Goal: Task Accomplishment & Management: Use online tool/utility

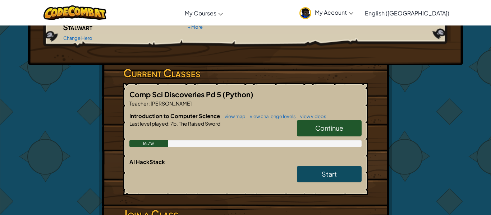
scroll to position [94, 0]
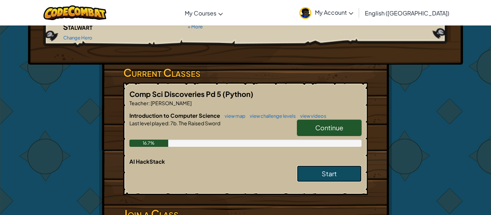
click at [331, 170] on span "Start" at bounding box center [329, 174] width 15 height 8
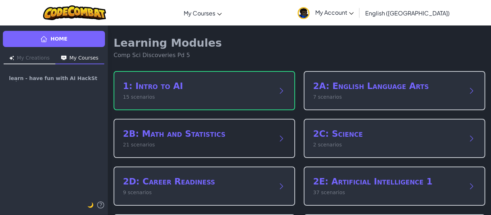
scroll to position [24, 0]
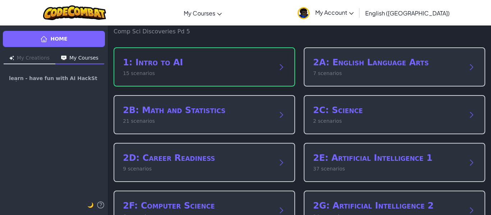
click at [268, 78] on div "1: Intro to AI 15 scenarios" at bounding box center [205, 66] width 182 height 39
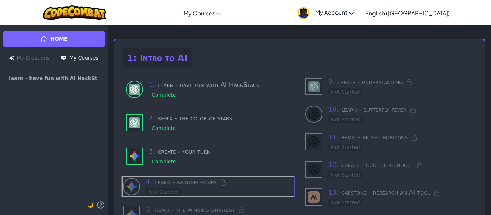
scroll to position [24, 0]
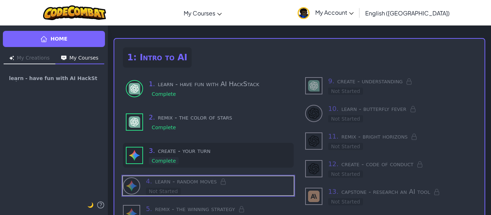
click at [193, 157] on div "3 . create - your turn Complete" at bounding box center [220, 155] width 142 height 19
click at [193, 157] on div "Home My Creations My Courses learn - have fun with AI HackStack 🌙 1: Intro to A…" at bounding box center [245, 120] width 491 height 190
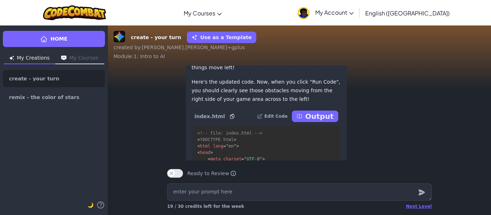
scroll to position [-216, 0]
click at [316, 121] on p "Output" at bounding box center [319, 116] width 28 height 10
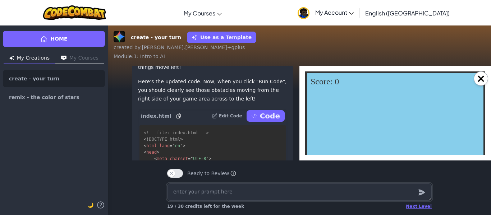
scroll to position [0, 0]
type textarea "x"
click at [325, 136] on div "GAME OVER! Score: 0" at bounding box center [395, 127] width 180 height 111
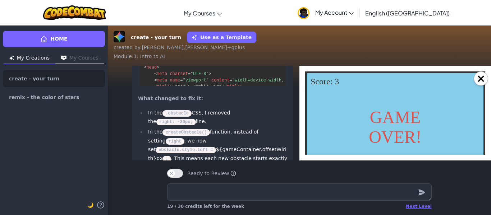
scroll to position [0, 0]
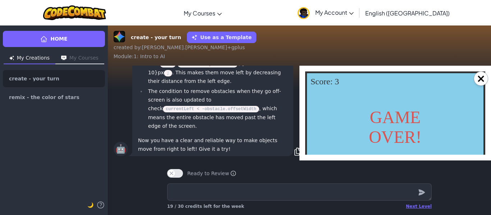
click at [394, 120] on div "GAME OVER!" at bounding box center [395, 127] width 88 height 40
click at [483, 76] on button "×" at bounding box center [481, 79] width 14 height 14
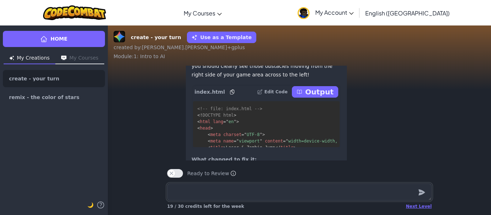
scroll to position [-194, 0]
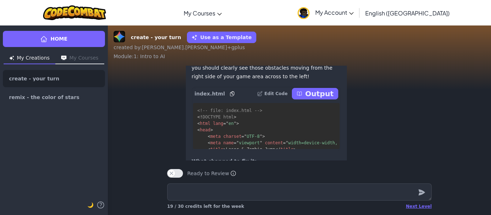
click at [302, 97] on icon at bounding box center [300, 94] width 6 height 6
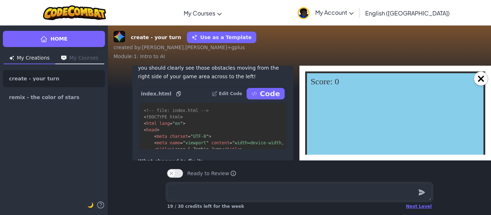
scroll to position [0, 0]
click at [321, 120] on div "GAME OVER! Score: 0" at bounding box center [395, 127] width 180 height 111
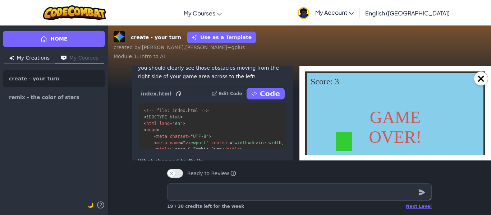
click at [339, 129] on div "GAME OVER! Score: 3" at bounding box center [395, 127] width 180 height 111
click at [481, 78] on button "×" at bounding box center [481, 79] width 14 height 14
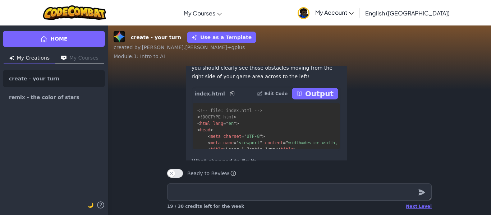
click at [481, 78] on div "🤖 You're right to point that out! My apologies, sometimes the way elements are …" at bounding box center [299, 143] width 383 height 423
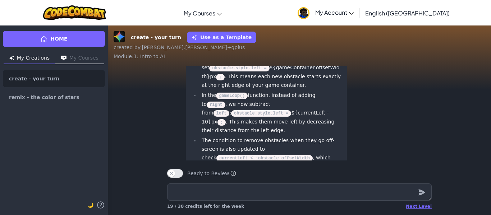
scroll to position [0, 0]
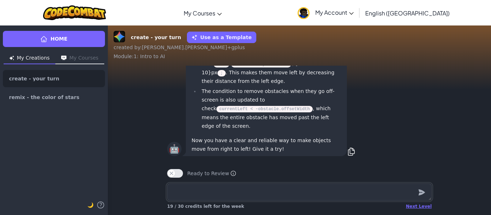
click at [226, 193] on textarea at bounding box center [299, 192] width 265 height 17
type textarea "x"
type textarea "c"
type textarea "x"
type textarea "ca"
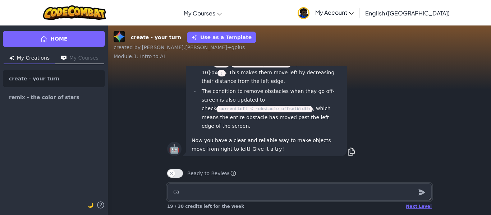
type textarea "x"
type textarea "can"
type textarea "x"
type textarea "can"
type textarea "x"
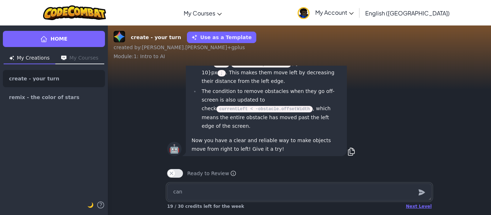
type textarea "can y"
type textarea "x"
type textarea "can yo"
type textarea "x"
type textarea "can you"
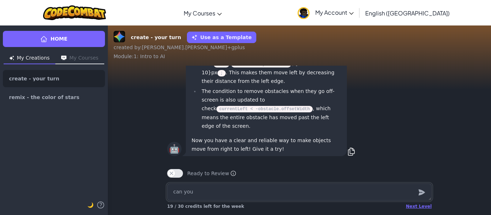
type textarea "x"
type textarea "can you"
type textarea "x"
type textarea "can you c"
type textarea "x"
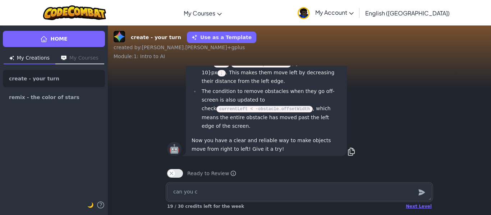
type textarea "can you ch"
type textarea "x"
type textarea "can you cha"
type textarea "x"
type textarea "can you [PERSON_NAME]"
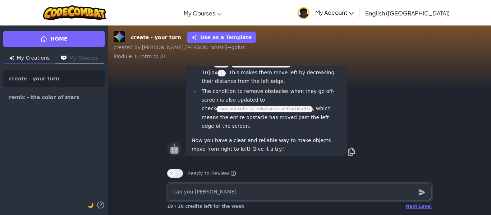
type textarea "x"
type textarea "can you [PERSON_NAME]"
type textarea "x"
type textarea "can you change"
type textarea "x"
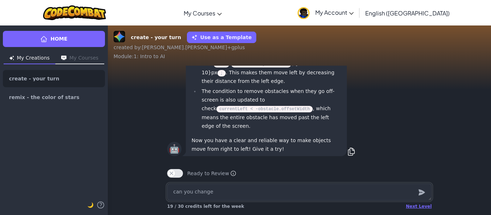
type textarea "can you change"
type textarea "x"
type textarea "can you change t"
type textarea "x"
type textarea "can you change th"
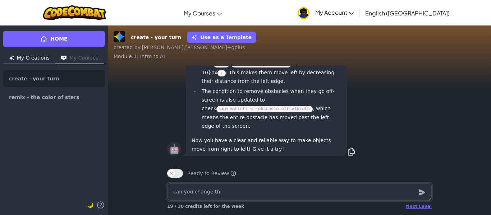
type textarea "x"
type textarea "can you change the"
type textarea "x"
type textarea "can you change the"
type textarea "x"
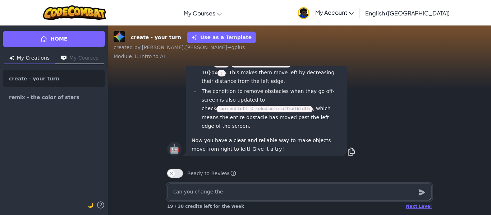
type textarea "can you change the p"
type textarea "x"
type textarea "can you change the pl"
type textarea "x"
type textarea "can you change the pla"
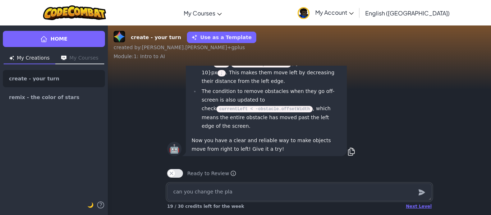
type textarea "x"
type textarea "can you change the play"
type textarea "x"
type textarea "can you change the playe"
type textarea "x"
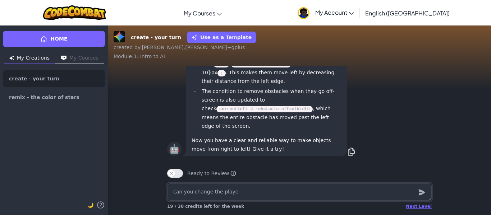
type textarea "can you change the player"
type textarea "x"
type textarea "can you change the player"
type textarea "x"
type textarea "can you change the player t"
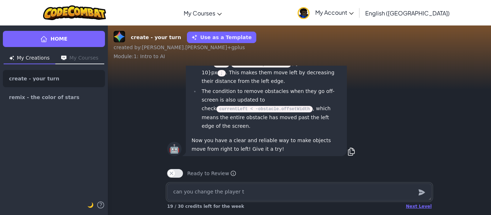
type textarea "x"
type textarea "can you change the player to"
type textarea "x"
type textarea "can you change the player to"
type textarea "x"
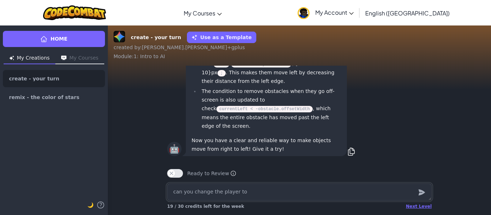
type textarea "can you change the player to l"
type textarea "x"
type textarea "can you change the player to lo"
type textarea "x"
type textarea "can you change the player to loo"
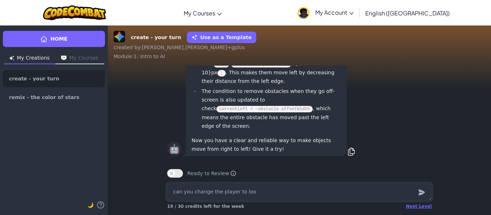
type textarea "x"
type textarea "can you change the player to look"
type textarea "x"
type textarea "can you change the player to look"
type textarea "x"
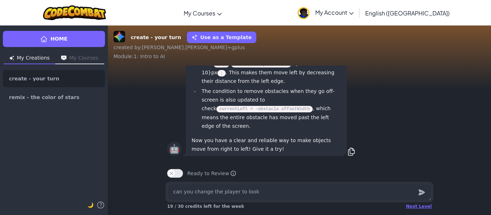
type textarea "can you change the player to look l"
type textarea "x"
type textarea "can you change the player to look li"
type textarea "x"
type textarea "can you change the player to look lik"
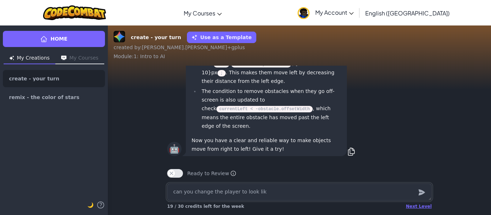
type textarea "x"
type textarea "can you change the player to look like"
type textarea "x"
type textarea "can you change the player to look like"
type textarea "x"
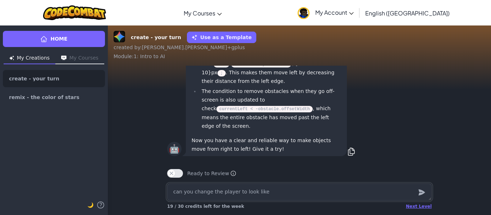
type textarea "can you change the player to look like a"
type textarea "x"
type textarea "can you change the player to look like a"
type textarea "x"
type textarea "can you change the player to look like a p"
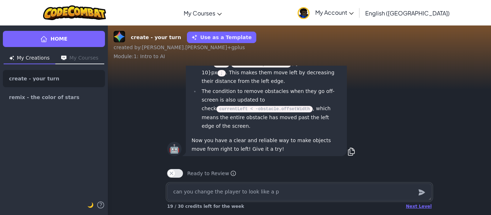
type textarea "x"
type textarea "can you change the player to look like a pe"
type textarea "x"
type textarea "can you change the player to look like a per"
type textarea "x"
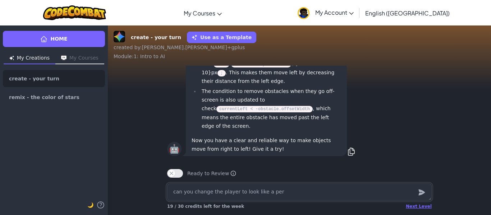
type textarea "can you change the player to look like a pers"
type textarea "x"
type textarea "can you change the player to look like a perso"
type textarea "x"
type textarea "can you change the player to look like a person"
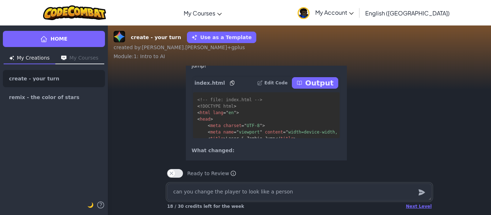
scroll to position [-258, 0]
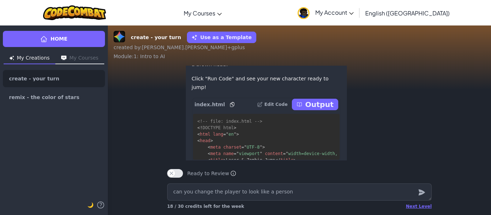
click at [302, 107] on icon at bounding box center [300, 105] width 6 height 6
type textarea "x"
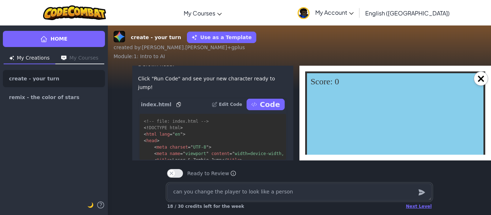
scroll to position [0, 0]
type textarea "x"
click at [353, 130] on div "GAME OVER! Score: 0" at bounding box center [395, 127] width 180 height 111
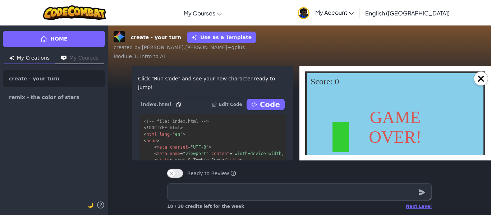
click at [353, 128] on div "GAME OVER!" at bounding box center [395, 127] width 88 height 40
click at [480, 83] on button "×" at bounding box center [481, 79] width 14 height 14
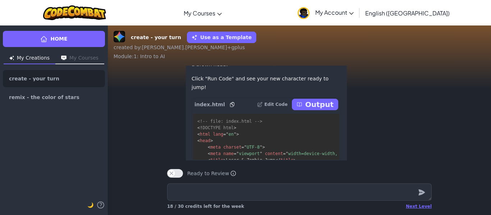
click at [322, 110] on p "Output" at bounding box center [319, 105] width 28 height 10
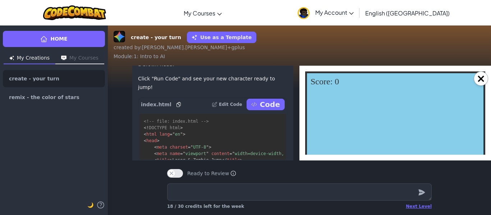
click at [374, 116] on div "GAME OVER! Score: 0" at bounding box center [395, 127] width 180 height 111
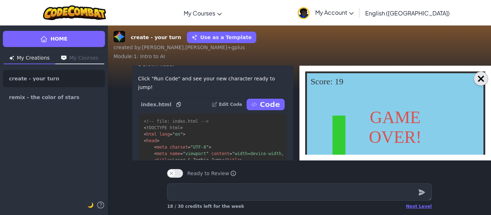
click at [482, 81] on button "×" at bounding box center [481, 79] width 14 height 14
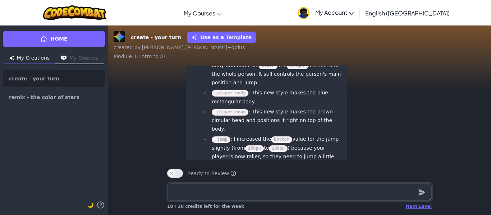
scroll to position [0, 0]
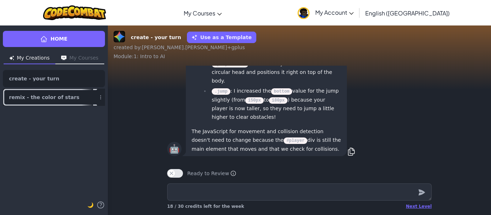
click at [67, 102] on link "remix - the color of stars" at bounding box center [54, 97] width 102 height 17
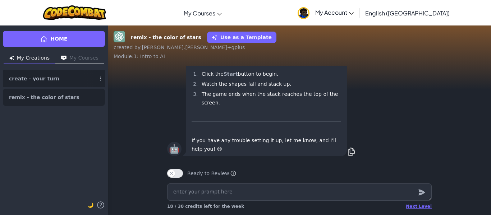
scroll to position [-1, 0]
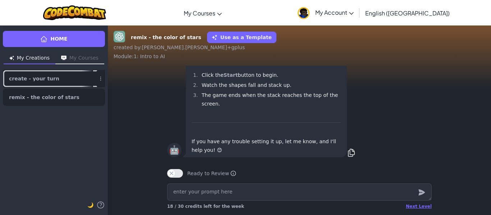
click at [64, 83] on link "create - your turn" at bounding box center [54, 78] width 102 height 17
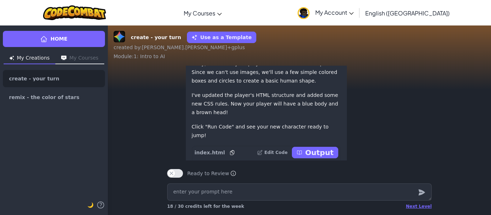
scroll to position [0, 0]
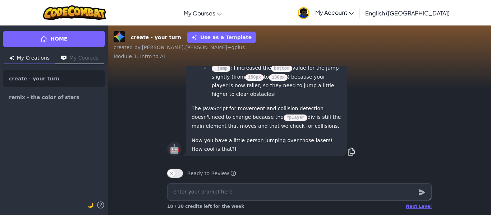
type textarea "x"
type textarea "m"
type textarea "x"
type textarea "ma"
type textarea "x"
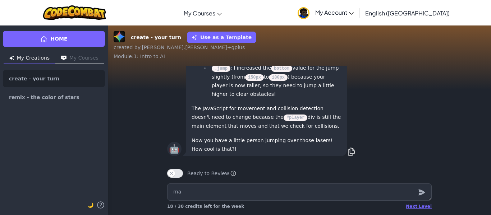
type textarea "mak"
type textarea "x"
type textarea "make"
type textarea "x"
type textarea "make"
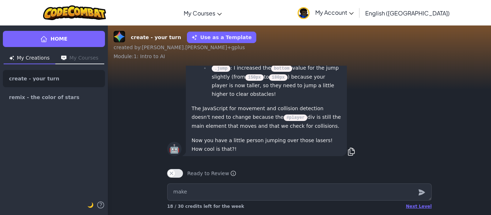
type textarea "x"
type textarea "make a"
type textarea "x"
type textarea "make a"
type textarea "x"
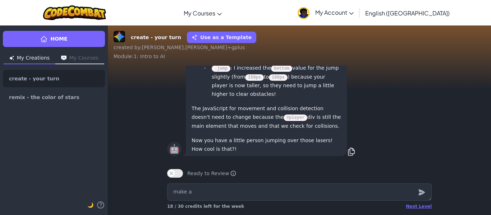
type textarea "make a r"
type textarea "x"
type textarea "make a re"
type textarea "x"
type textarea "make a r"
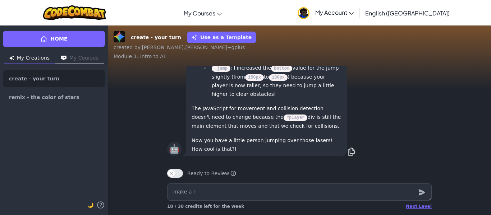
type textarea "x"
type textarea "make a"
type textarea "x"
type textarea "make a ""
type textarea "x"
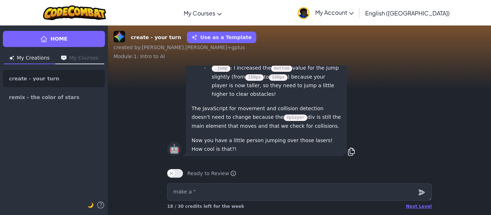
type textarea "make a "r"
type textarea "x"
type textarea "make a "re"
type textarea "x"
type textarea "make a "res"
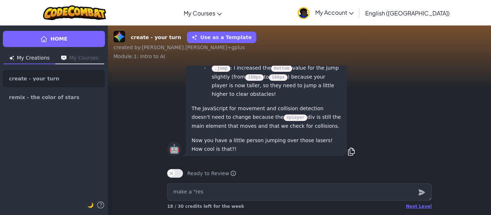
type textarea "x"
type textarea "make a "rest"
type textarea "x"
type textarea "make a "resta"
type textarea "x"
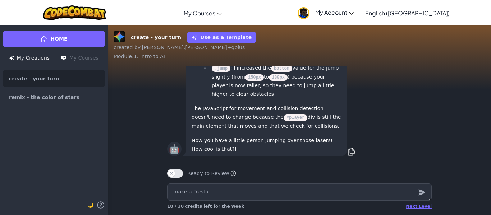
type textarea "make a "restar"
type textarea "x"
type textarea "make a "restart"
type textarea "x"
type textarea "make a "restart"
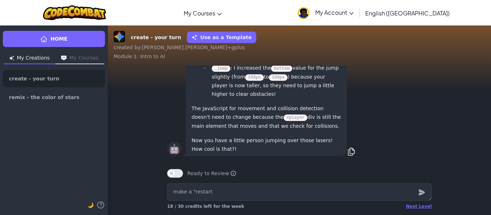
type textarea "x"
type textarea "make a "restart b"
type textarea "x"
type textarea "make a "restart bu"
type textarea "x"
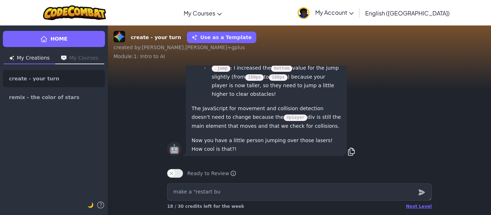
type textarea "make a "restart but"
type textarea "x"
type textarea "make a "restart butt"
type textarea "x"
type textarea "make a "restart butte"
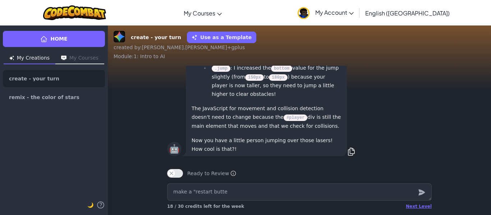
type textarea "x"
type textarea "make a "restart butten"
type textarea "x"
type textarea "make a "restart butte"
type textarea "x"
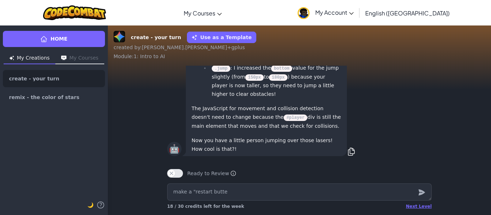
type textarea "make a "restart butt"
type textarea "x"
type textarea "make a "restart but"
type textarea "x"
type textarea "make a "restart bu"
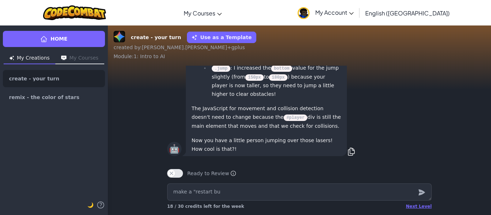
type textarea "x"
type textarea "make a "restart b"
type textarea "x"
type textarea "make a "restart"
type textarea "x"
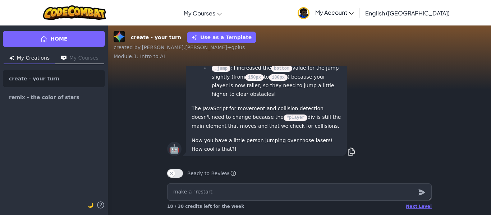
type textarea "make a "restart"
type textarea "x"
type textarea "make a "restar"
type textarea "x"
type textarea "make a "restart"
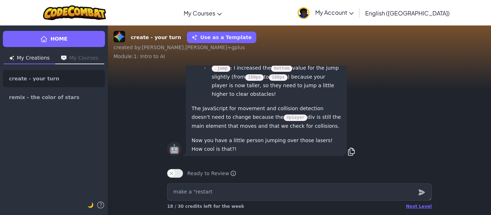
type textarea "x"
type textarea "make a "restart""
type textarea "x"
type textarea "make a "restart"
type textarea "x"
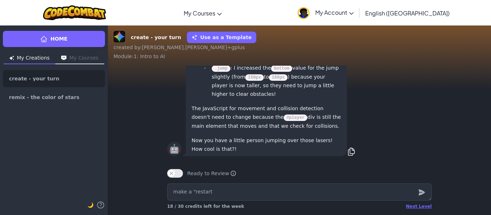
type textarea "make a "restar"
type textarea "x"
type textarea "make a "resta"
type textarea "x"
type textarea "make a "rest"
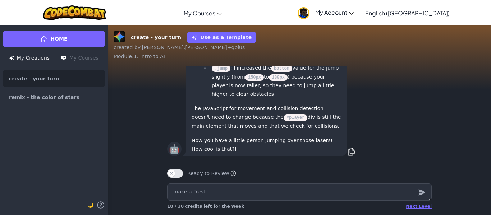
type textarea "x"
type textarea "make a "res"
type textarea "x"
type textarea "make a "re"
type textarea "x"
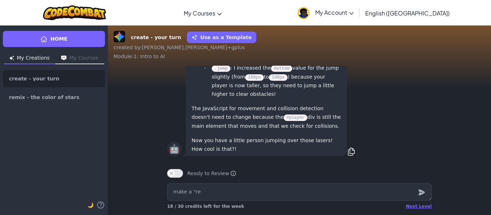
type textarea "make a "r"
type textarea "x"
type textarea "make a ""
type textarea "x"
type textarea "make a "R"
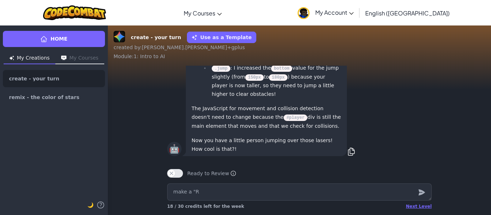
type textarea "x"
type textarea "make a "Re"
type textarea "x"
type textarea "make a "Res"
type textarea "x"
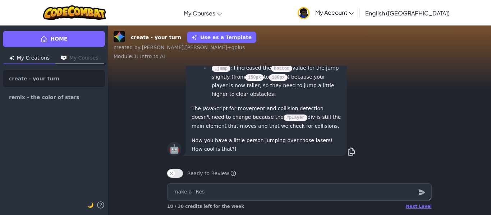
type textarea "make a "Rest"
type textarea "x"
type textarea "make a "Resta"
type textarea "x"
type textarea "make a "Restar"
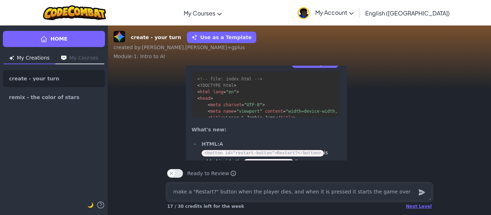
scroll to position [-290, 0]
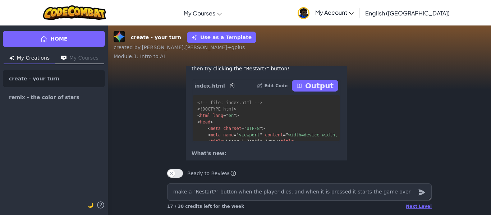
click at [312, 91] on p "Output" at bounding box center [319, 86] width 28 height 10
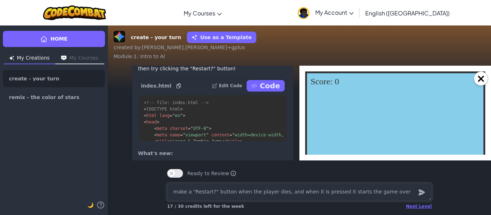
scroll to position [0, 0]
click at [359, 127] on div "GAME OVER! Restart? Score: 0" at bounding box center [395, 127] width 180 height 111
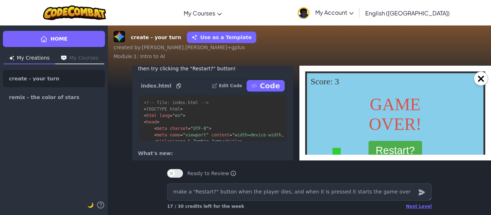
click at [375, 148] on button "Restart?" at bounding box center [395, 150] width 54 height 19
click at [385, 142] on button "Restart?" at bounding box center [395, 150] width 54 height 19
click at [388, 151] on button "Restart?" at bounding box center [395, 150] width 54 height 19
click at [399, 144] on button "Restart?" at bounding box center [395, 150] width 54 height 19
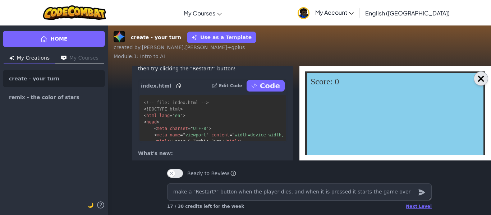
click at [477, 80] on button "×" at bounding box center [481, 79] width 14 height 14
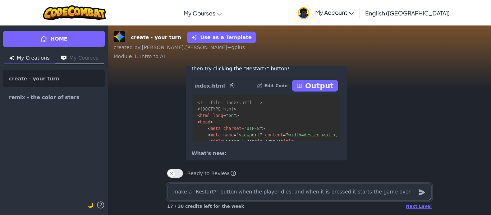
click at [315, 188] on textarea "make a "Restart?" button when the player dies, and when it is pressed it starts…" at bounding box center [299, 192] width 265 height 17
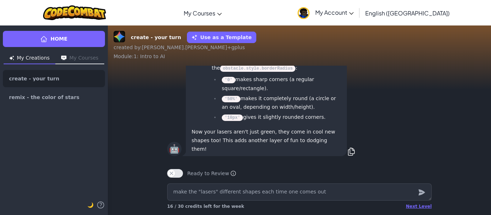
click at [284, 141] on p "Now your lasers aren't just green, they come in cool new shapes too! This adds …" at bounding box center [267, 141] width 150 height 26
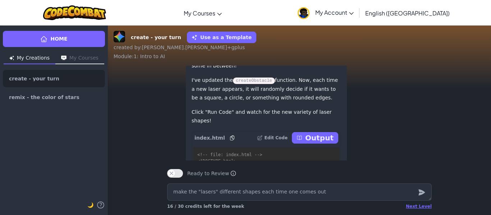
scroll to position [-193, 0]
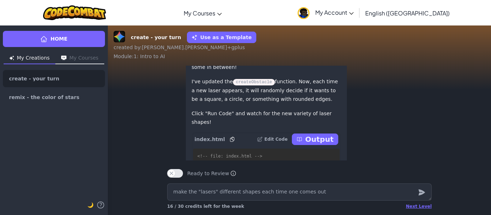
click at [311, 145] on p "Output" at bounding box center [319, 139] width 28 height 10
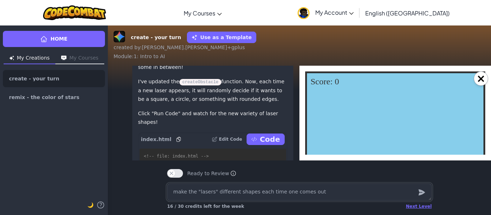
scroll to position [0, 0]
click at [365, 136] on div "GAME OVER! Restart? Score: 0" at bounding box center [395, 127] width 180 height 111
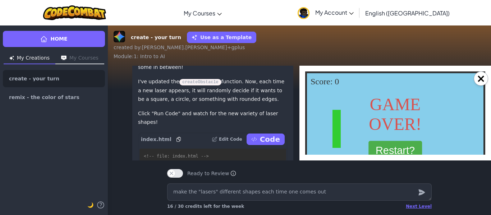
click at [391, 145] on button "Restart?" at bounding box center [395, 150] width 54 height 19
click at [402, 146] on button "Restart?" at bounding box center [395, 150] width 54 height 19
click at [390, 143] on button "Restart?" at bounding box center [395, 150] width 54 height 19
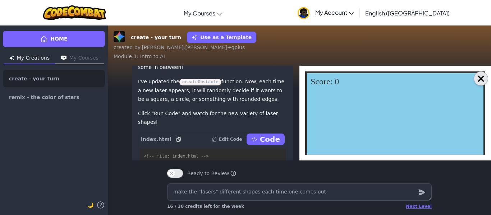
click at [483, 81] on button "×" at bounding box center [481, 79] width 14 height 14
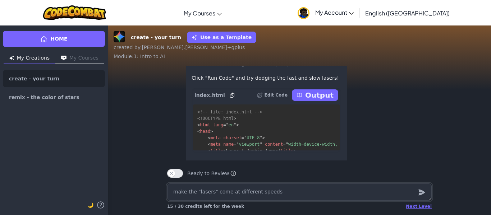
scroll to position [-156, 0]
click at [324, 101] on p "Output" at bounding box center [319, 96] width 28 height 10
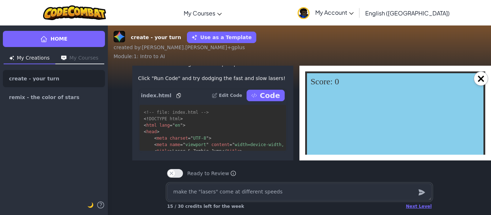
scroll to position [0, 0]
click at [324, 108] on div "GAME OVER! Restart? Score: 0" at bounding box center [395, 127] width 180 height 111
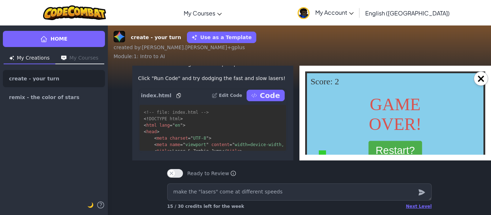
click at [375, 146] on button "Restart?" at bounding box center [395, 150] width 54 height 19
click at [395, 147] on button "Restart?" at bounding box center [395, 150] width 54 height 19
click at [403, 149] on button "Restart?" at bounding box center [395, 150] width 54 height 19
click at [407, 142] on button "Restart?" at bounding box center [395, 150] width 54 height 19
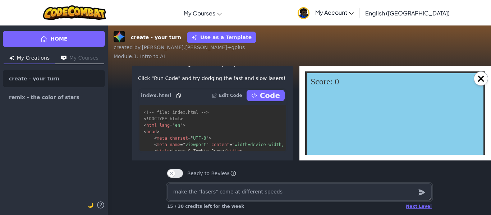
click at [329, 188] on textarea "make the "lasers" come at different speeds" at bounding box center [299, 192] width 265 height 17
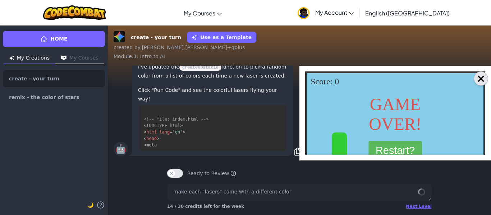
click at [482, 82] on button "×" at bounding box center [481, 79] width 14 height 14
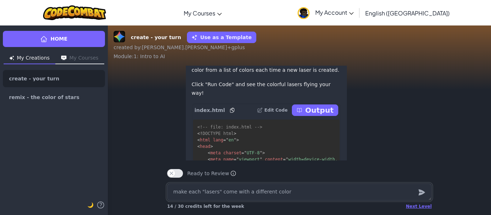
scroll to position [-212, 0]
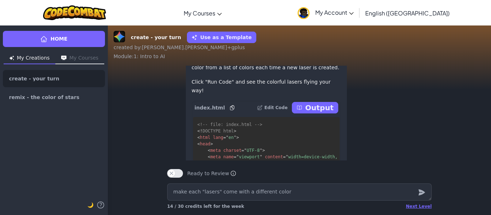
click at [325, 113] on p "Output" at bounding box center [319, 108] width 28 height 10
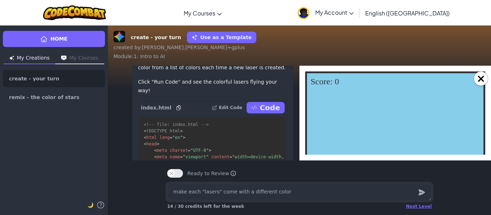
scroll to position [0, 0]
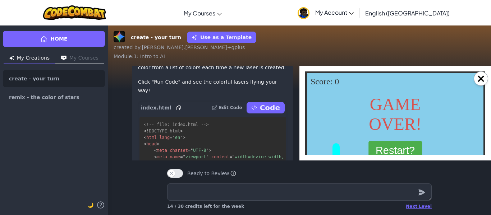
click at [379, 147] on button "Restart?" at bounding box center [395, 150] width 54 height 19
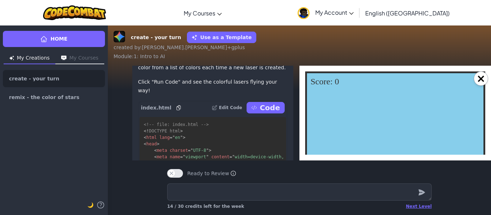
click at [379, 147] on div "GAME OVER! Restart? Score: 0" at bounding box center [395, 127] width 180 height 111
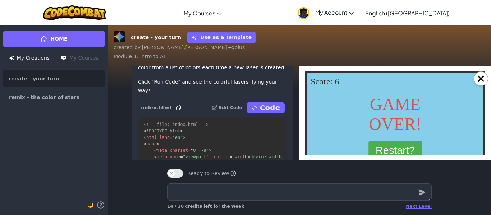
click at [392, 150] on button "Restart?" at bounding box center [395, 150] width 54 height 19
click at [399, 151] on button "Restart?" at bounding box center [395, 150] width 54 height 19
click at [403, 145] on button "Restart?" at bounding box center [395, 150] width 54 height 19
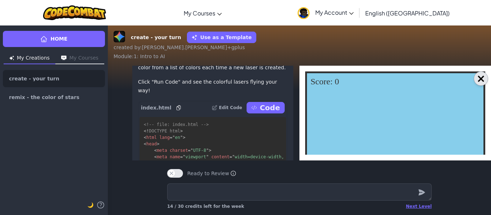
click at [483, 79] on button "×" at bounding box center [481, 79] width 14 height 14
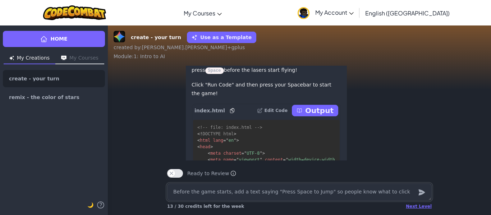
scroll to position [-285, 0]
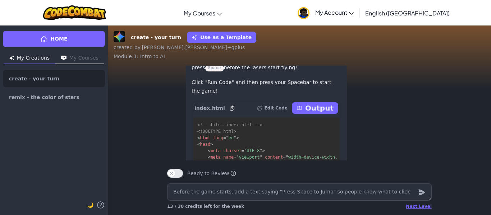
click at [313, 113] on p "Output" at bounding box center [319, 108] width 28 height 10
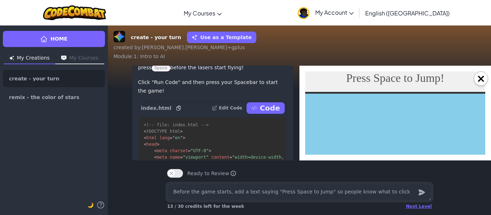
scroll to position [0, 0]
click at [376, 123] on div "GAME OVER! Restart? Score: 0" at bounding box center [395, 147] width 291 height 111
click at [393, 119] on div "GAME OVER! Restart? Score: 0" at bounding box center [395, 147] width 291 height 111
click at [402, 80] on div "Press Space to Jump!" at bounding box center [395, 78] width 98 height 13
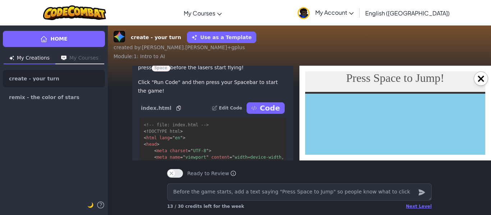
click at [402, 80] on div "Press Space to Jump!" at bounding box center [395, 78] width 98 height 13
click at [395, 88] on body "Press Space to Jump! GAME OVER! Restart? Score: 0" at bounding box center [395, 138] width 180 height 132
click at [404, 121] on div "GAME OVER! Restart? Score: 0" at bounding box center [395, 147] width 291 height 111
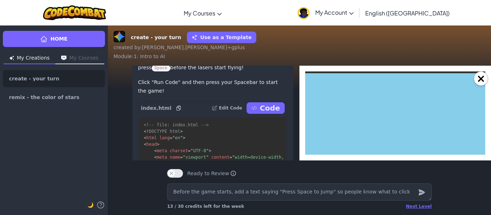
click at [387, 120] on div "GAME OVER! Restart? Score: 0" at bounding box center [395, 127] width 291 height 111
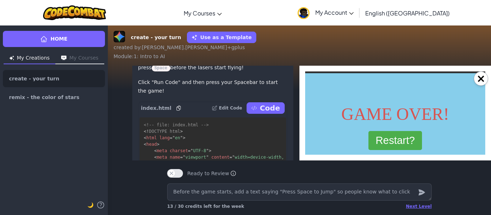
click at [391, 145] on button "Restart?" at bounding box center [395, 140] width 54 height 19
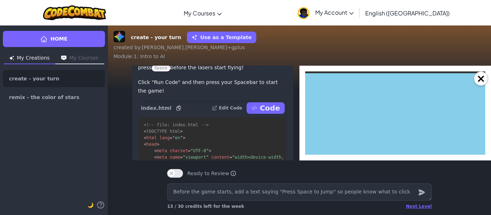
click at [373, 125] on div "GAME OVER! Restart? Score: 0" at bounding box center [395, 127] width 291 height 111
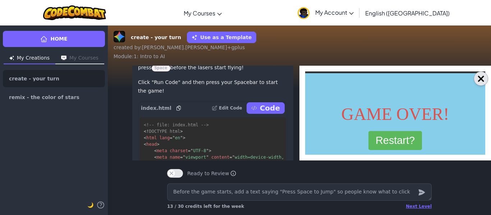
click at [481, 79] on button "×" at bounding box center [481, 79] width 14 height 14
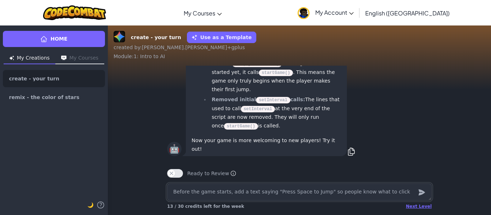
click at [253, 194] on textarea "Before the game starts, add a text saying "Press Space to Jump" so people know …" at bounding box center [299, 192] width 265 height 17
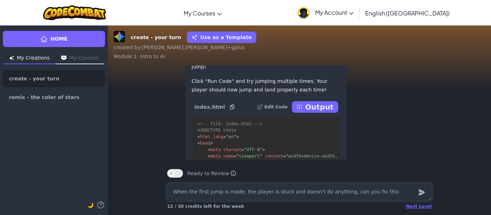
scroll to position [-159, 0]
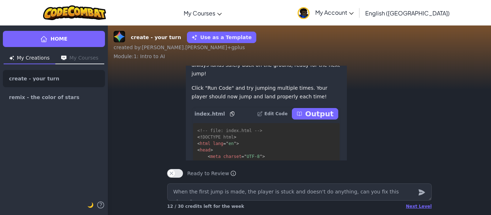
click at [327, 119] on p "Output" at bounding box center [319, 114] width 28 height 10
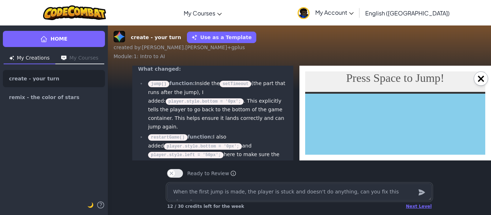
scroll to position [-46, 0]
click at [363, 125] on div "GAME OVER! Restart? Score: 0" at bounding box center [395, 147] width 291 height 111
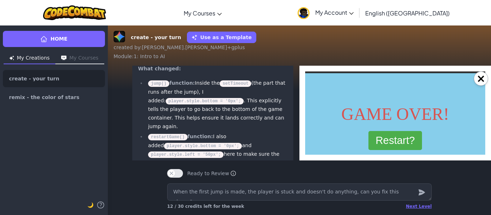
click at [380, 139] on button "Restart?" at bounding box center [395, 140] width 54 height 19
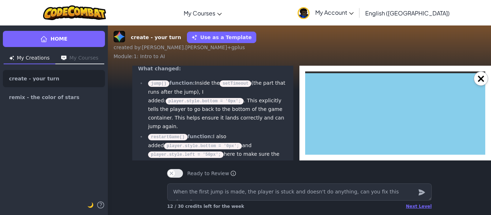
scroll to position [0, 0]
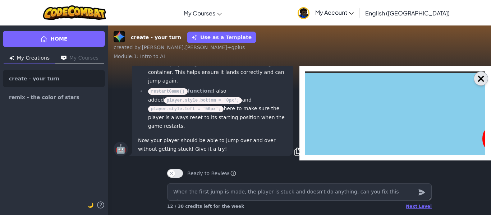
click at [481, 79] on button "×" at bounding box center [481, 79] width 14 height 14
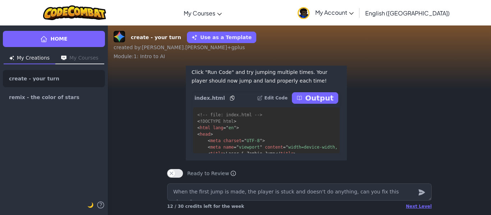
scroll to position [-142, 0]
click at [318, 102] on p "Output" at bounding box center [319, 97] width 28 height 10
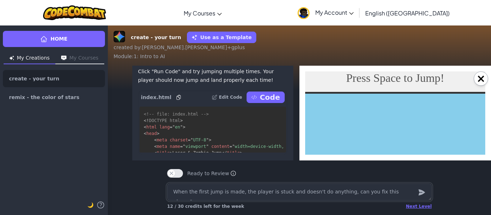
scroll to position [0, 0]
click at [364, 106] on div "GAME OVER! Restart? Score: 0" at bounding box center [395, 147] width 291 height 111
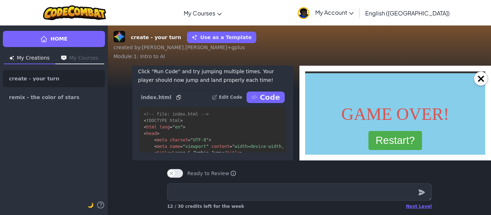
click at [378, 136] on button "Restart?" at bounding box center [395, 140] width 54 height 19
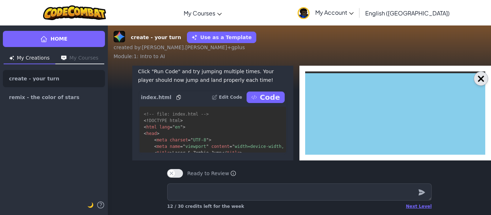
click at [479, 77] on button "×" at bounding box center [481, 79] width 14 height 14
click at [299, 77] on div "🤖 You've found a good catch there! It sounds like the player isn't quite return…" at bounding box center [204, 130] width 192 height 346
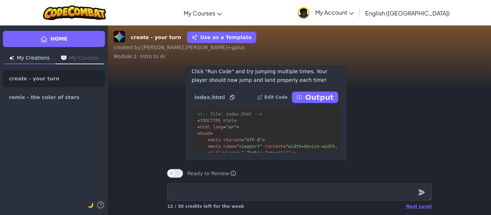
click at [89, 208] on span "🌙" at bounding box center [90, 205] width 6 height 6
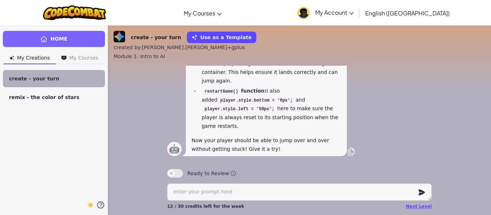
click at [91, 205] on span "☀️" at bounding box center [90, 205] width 6 height 6
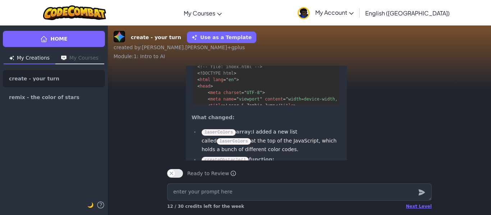
scroll to position [-1012, 0]
click at [320, 56] on p "Output" at bounding box center [319, 51] width 28 height 10
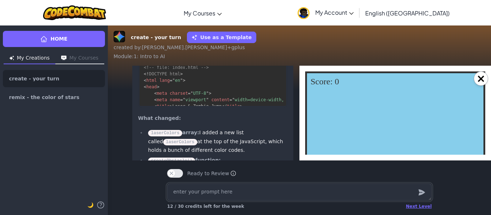
scroll to position [0, 0]
click at [329, 131] on div "GAME OVER! Restart? Score: 0" at bounding box center [395, 127] width 180 height 111
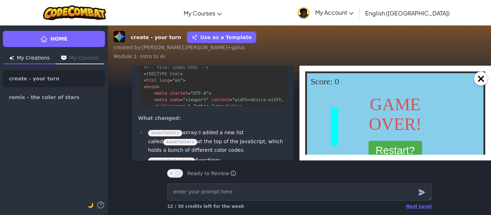
click at [372, 149] on button "Restart?" at bounding box center [395, 150] width 54 height 19
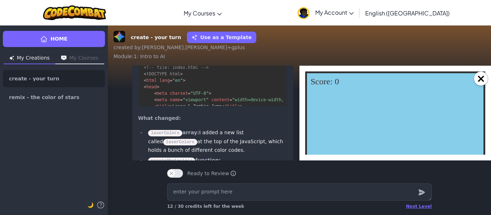
click at [361, 131] on div "GAME OVER! Restart? Score: 0" at bounding box center [395, 127] width 180 height 111
